Goal: Check status: Check status

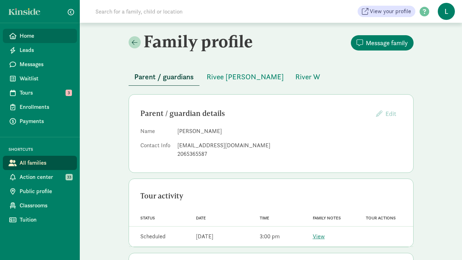
click at [48, 37] on span "Home" at bounding box center [46, 36] width 52 height 9
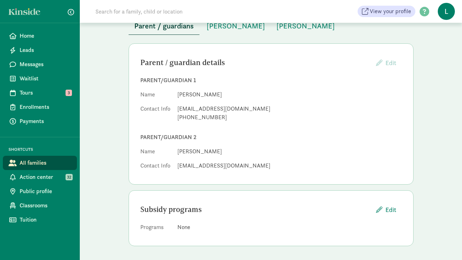
scroll to position [50, 0]
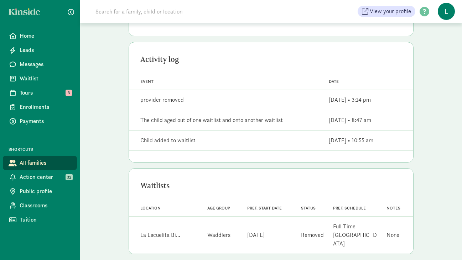
scroll to position [145, 0]
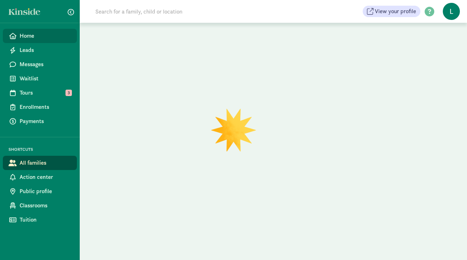
click at [43, 37] on span "Home" at bounding box center [46, 36] width 52 height 9
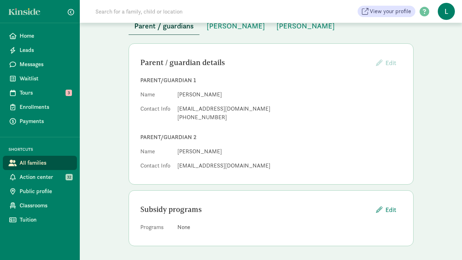
scroll to position [45, 0]
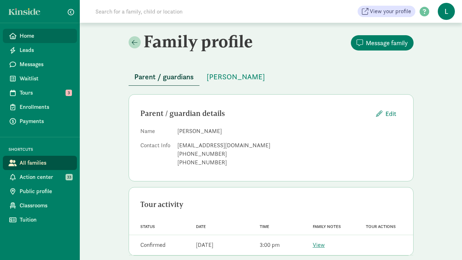
click at [29, 39] on span "Home" at bounding box center [46, 36] width 52 height 9
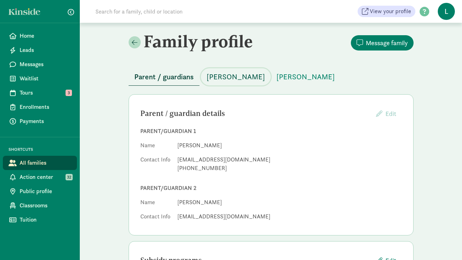
click at [227, 76] on span "[PERSON_NAME]" at bounding box center [236, 76] width 58 height 11
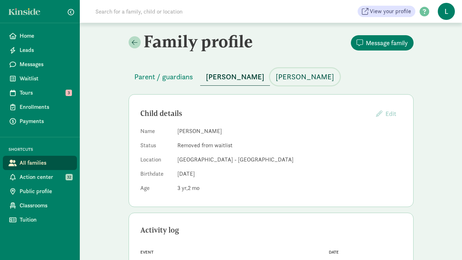
click at [277, 80] on span "[PERSON_NAME]" at bounding box center [305, 76] width 58 height 11
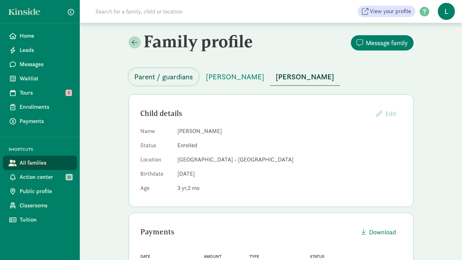
click at [166, 78] on span "Parent / guardians" at bounding box center [163, 76] width 59 height 11
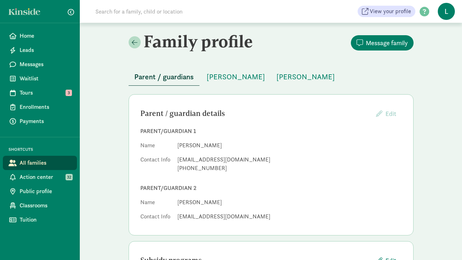
click at [143, 12] on input at bounding box center [191, 11] width 200 height 14
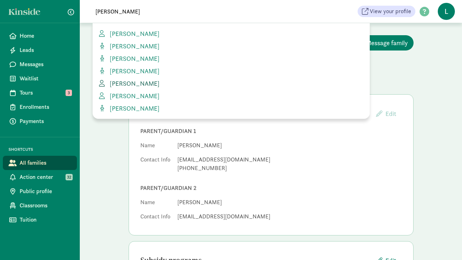
type input "sharar"
click at [131, 83] on span "[PERSON_NAME]" at bounding box center [133, 83] width 53 height 8
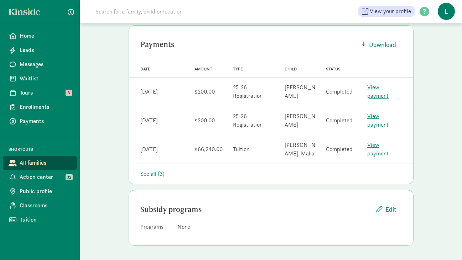
scroll to position [176, 0]
click at [379, 147] on link "View payment" at bounding box center [377, 149] width 21 height 16
